Goal: Information Seeking & Learning: Learn about a topic

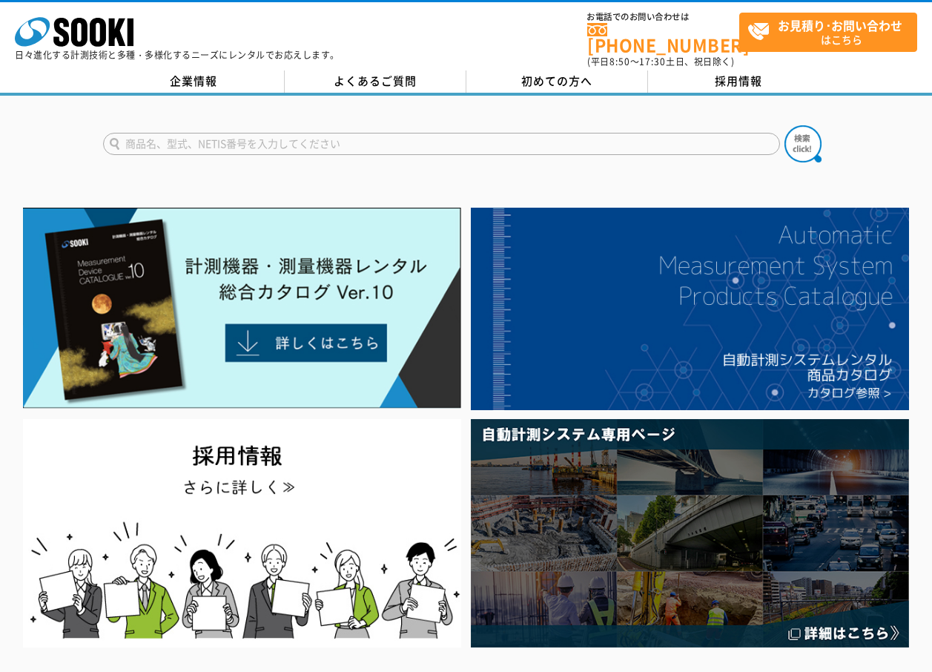
click at [265, 136] on input "text" at bounding box center [441, 144] width 677 height 22
type input "快測ナビ"
click at [785, 125] on button at bounding box center [803, 143] width 37 height 37
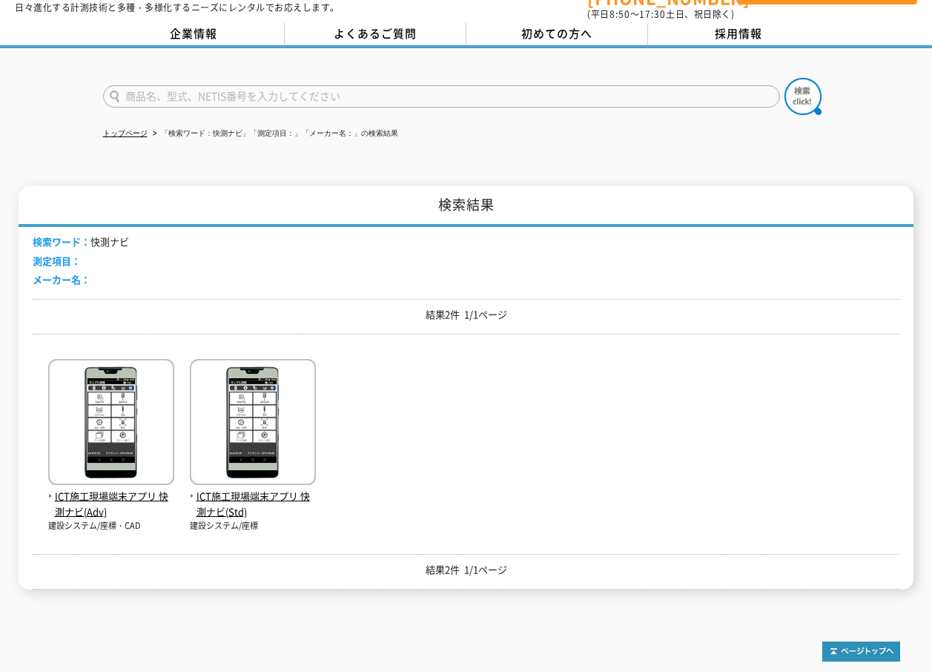
scroll to position [74, 0]
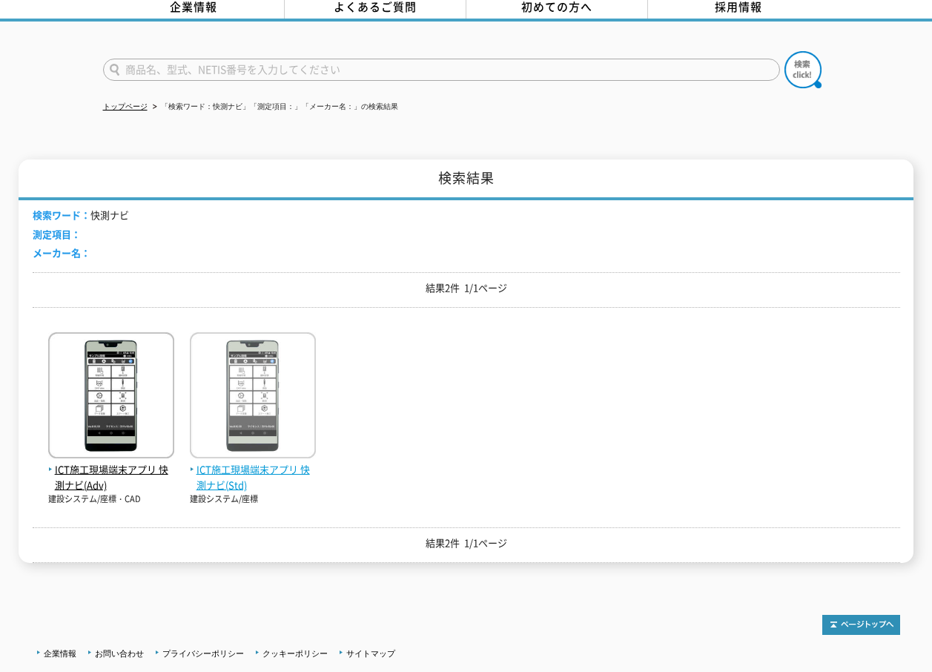
click at [255, 462] on span "ICT施工現場端末アプリ 快測ナビ(Std)" at bounding box center [253, 477] width 126 height 31
